Goal: Transaction & Acquisition: Book appointment/travel/reservation

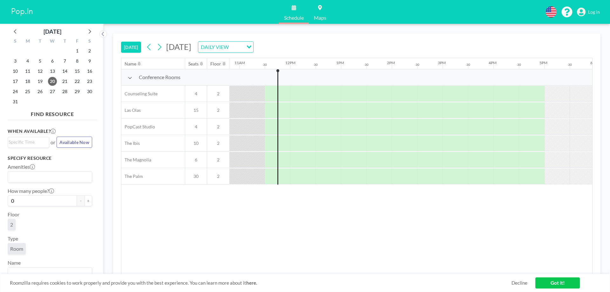
scroll to position [0, 559]
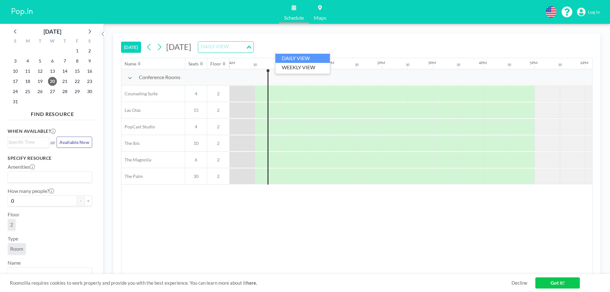
click at [245, 49] on input "Search for option" at bounding box center [222, 47] width 46 height 8
click at [302, 68] on li "WEEKLY VIEW" at bounding box center [303, 67] width 54 height 9
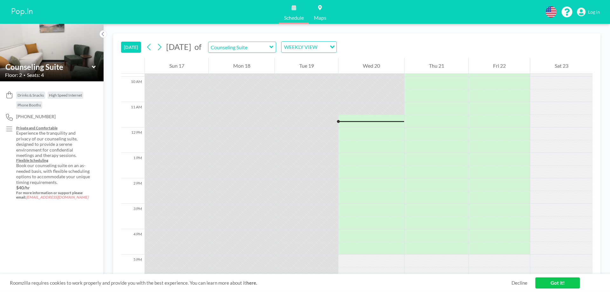
scroll to position [222, 0]
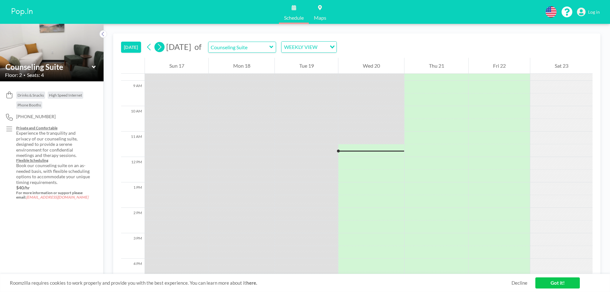
click at [162, 49] on icon at bounding box center [159, 47] width 6 height 10
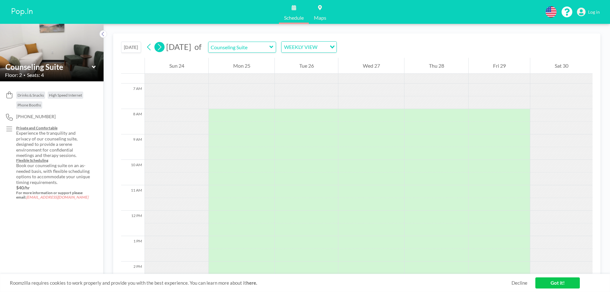
scroll to position [203, 0]
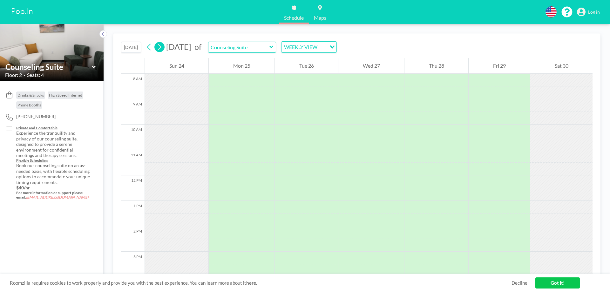
click at [162, 49] on icon at bounding box center [159, 47] width 6 height 10
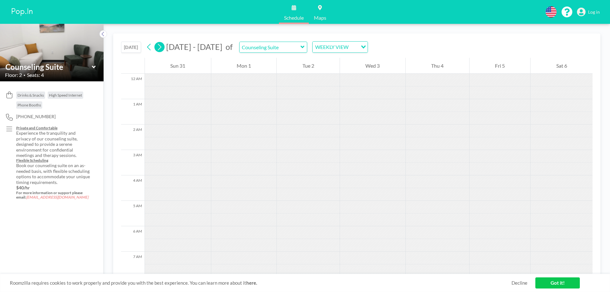
scroll to position [191, 0]
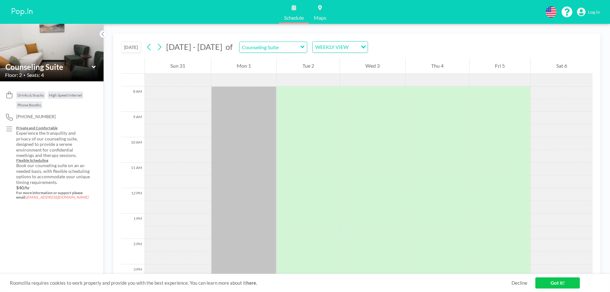
click at [490, 69] on div "Fri 5" at bounding box center [500, 66] width 61 height 16
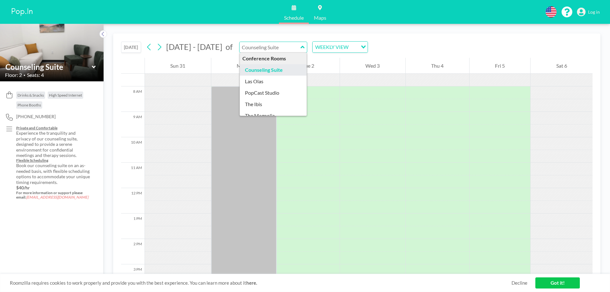
click at [284, 48] on input "text" at bounding box center [270, 47] width 61 height 10
type input "Counseling Suite"
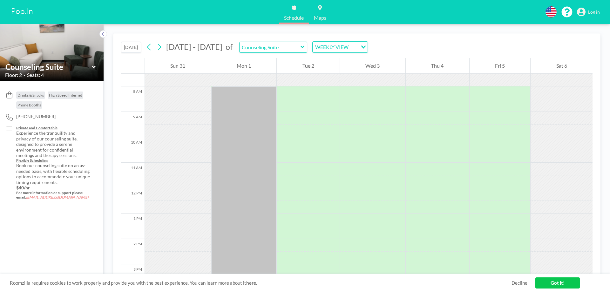
click at [17, 11] on img at bounding box center [22, 12] width 24 height 13
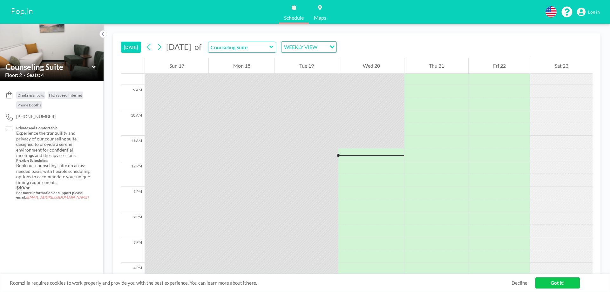
scroll to position [280, 0]
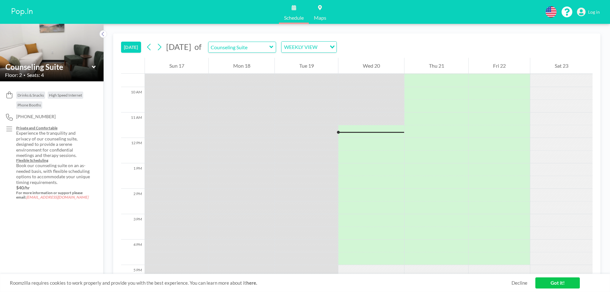
scroll to position [280, 0]
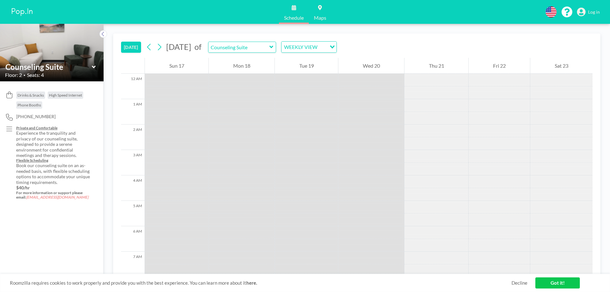
scroll to position [95, 0]
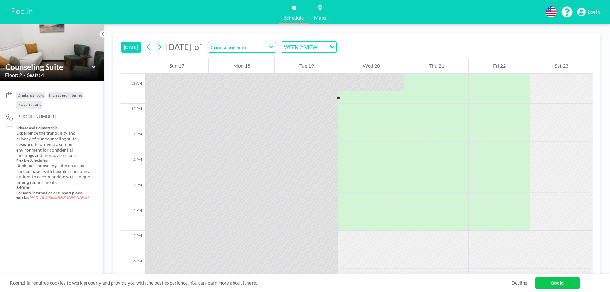
scroll to position [280, 0]
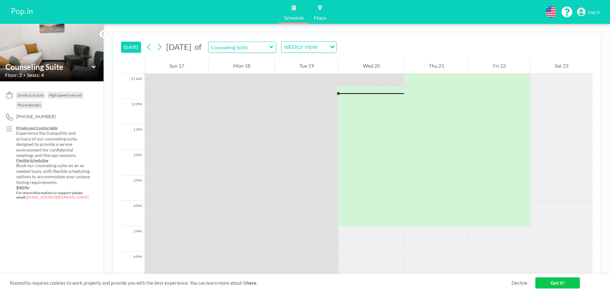
click at [17, 12] on img at bounding box center [22, 12] width 24 height 13
click at [296, 19] on span "Schedule" at bounding box center [294, 17] width 20 height 5
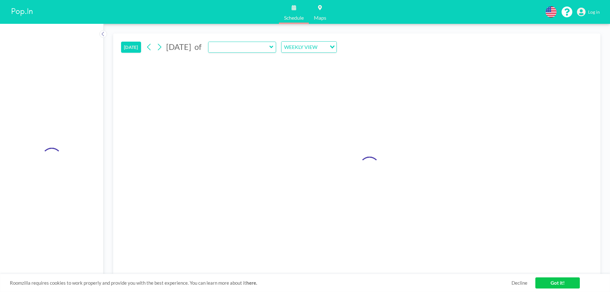
type input "Counseling Suite"
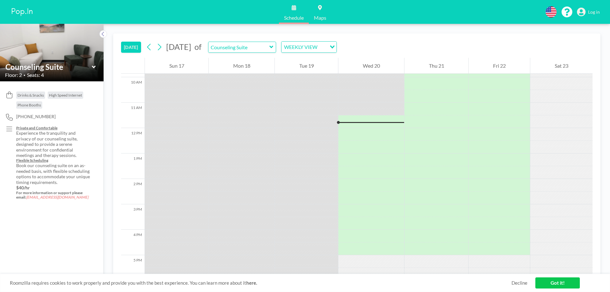
scroll to position [280, 0]
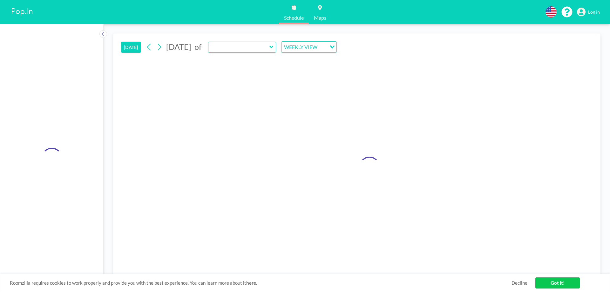
type input "Counseling Suite"
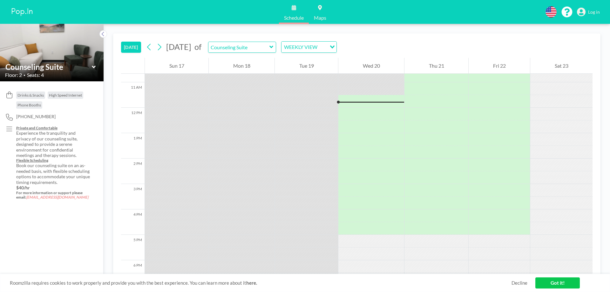
scroll to position [280, 0]
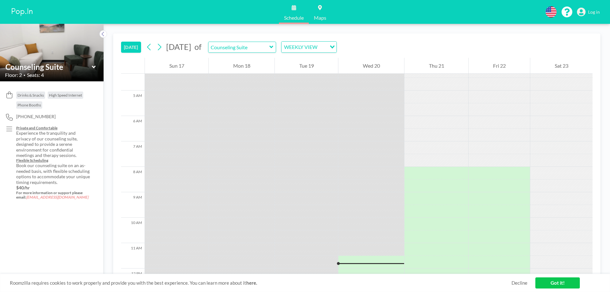
scroll to position [280, 0]
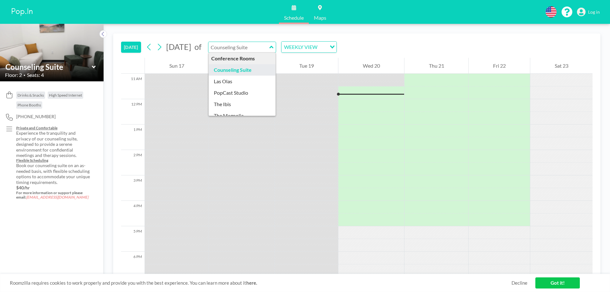
click at [242, 50] on input "text" at bounding box center [239, 47] width 61 height 10
type input "Las Olas"
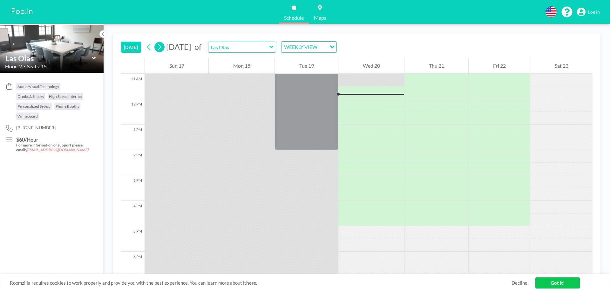
click at [162, 48] on icon at bounding box center [159, 47] width 6 height 10
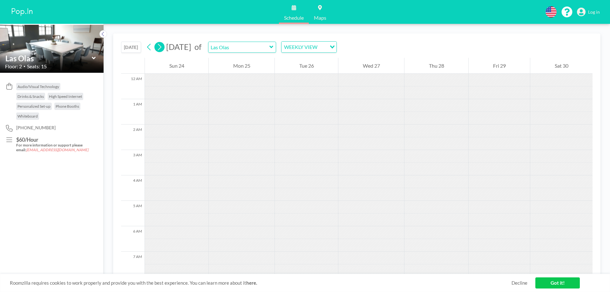
scroll to position [131, 0]
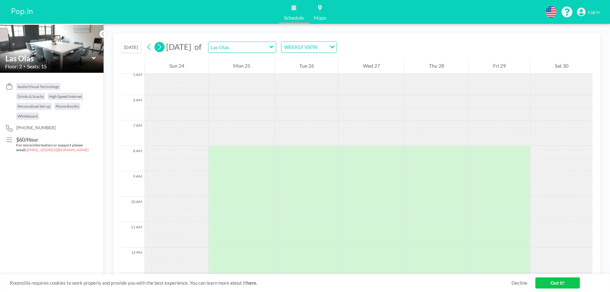
click at [162, 48] on icon at bounding box center [159, 47] width 6 height 10
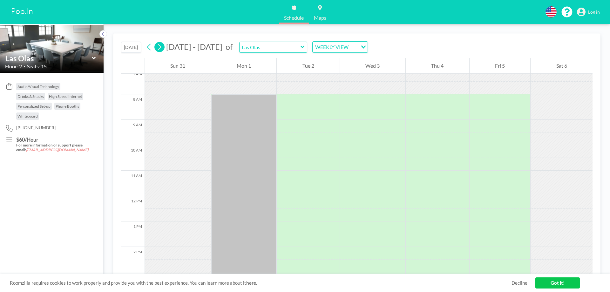
click at [162, 48] on icon at bounding box center [159, 47] width 6 height 10
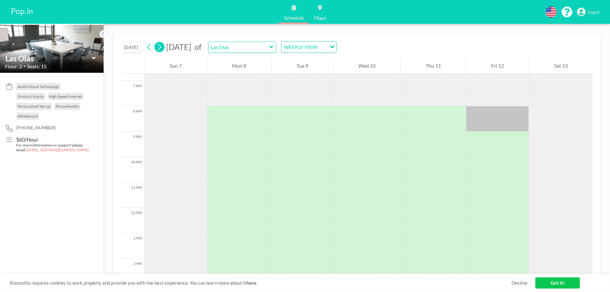
scroll to position [191, 0]
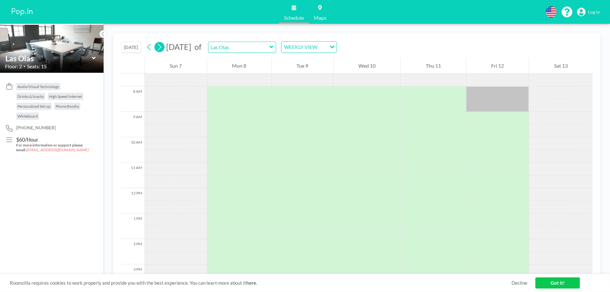
click at [162, 48] on icon at bounding box center [159, 47] width 6 height 10
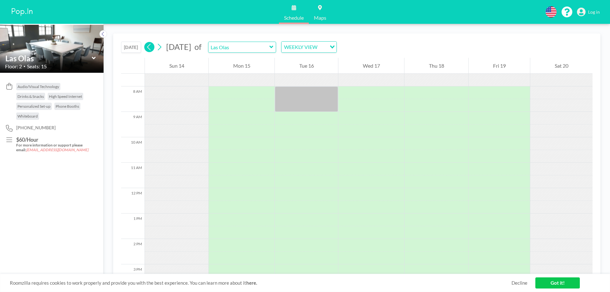
click at [147, 47] on button at bounding box center [149, 47] width 10 height 10
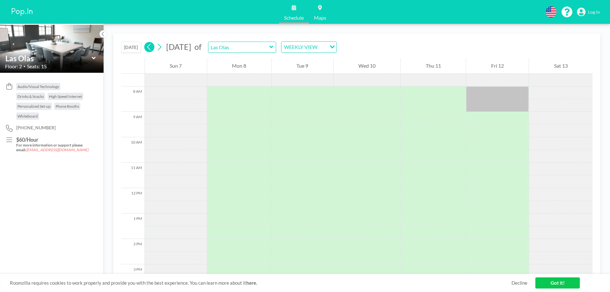
click at [148, 48] on icon at bounding box center [149, 47] width 6 height 10
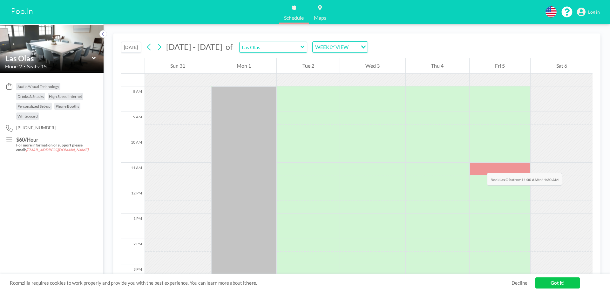
click at [481, 167] on div at bounding box center [500, 169] width 61 height 13
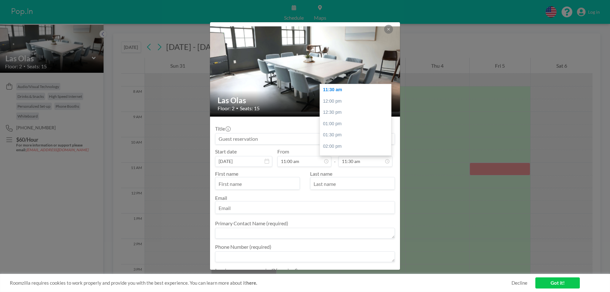
scroll to position [68, 0]
click at [355, 162] on input "11:30 am" at bounding box center [366, 161] width 54 height 11
click at [334, 112] on div "12:30 pm" at bounding box center [357, 112] width 74 height 11
type input "12:30 pm"
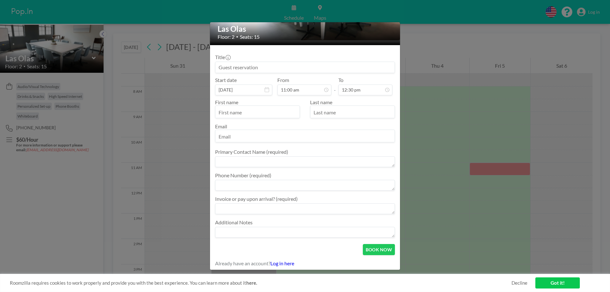
scroll to position [73, 0]
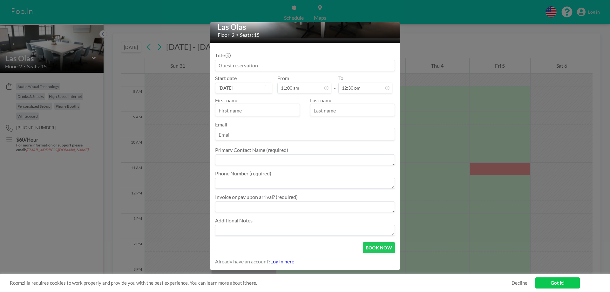
click at [245, 208] on textarea at bounding box center [305, 207] width 180 height 11
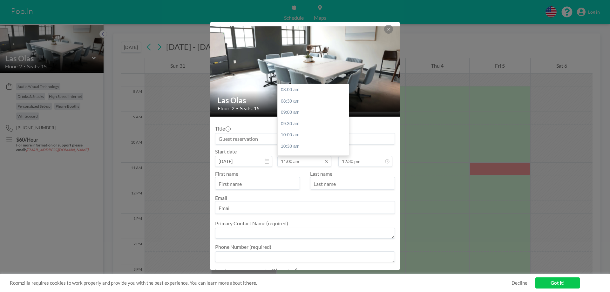
scroll to position [68, 0]
click at [298, 161] on input "11:00 am" at bounding box center [304, 161] width 54 height 11
click at [290, 136] on div "01:00 pm" at bounding box center [315, 134] width 74 height 11
type input "01:00 pm"
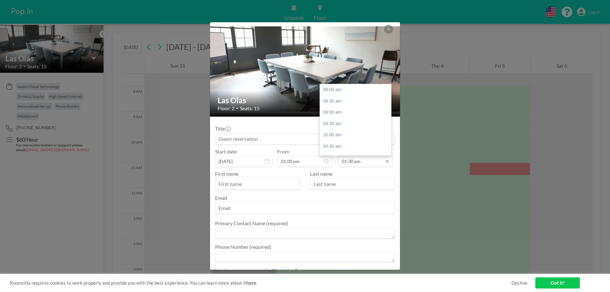
scroll to position [125, 0]
click at [362, 160] on input "01:30 pm" at bounding box center [366, 161] width 54 height 11
click at [331, 99] on div "02:00 pm" at bounding box center [357, 100] width 74 height 11
type input "02:00 pm"
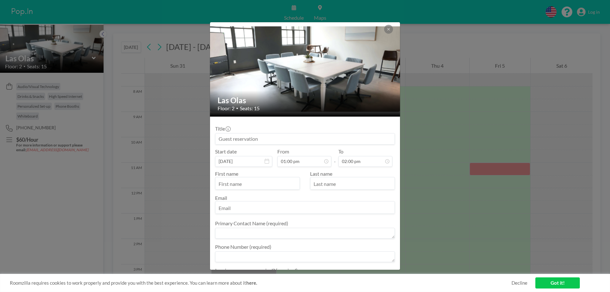
click at [290, 184] on input "text" at bounding box center [257, 184] width 84 height 11
type input "[PERSON_NAME]"
type input "[EMAIL_ADDRESS][DOMAIN_NAME]"
